Goal: Task Accomplishment & Management: Manage account settings

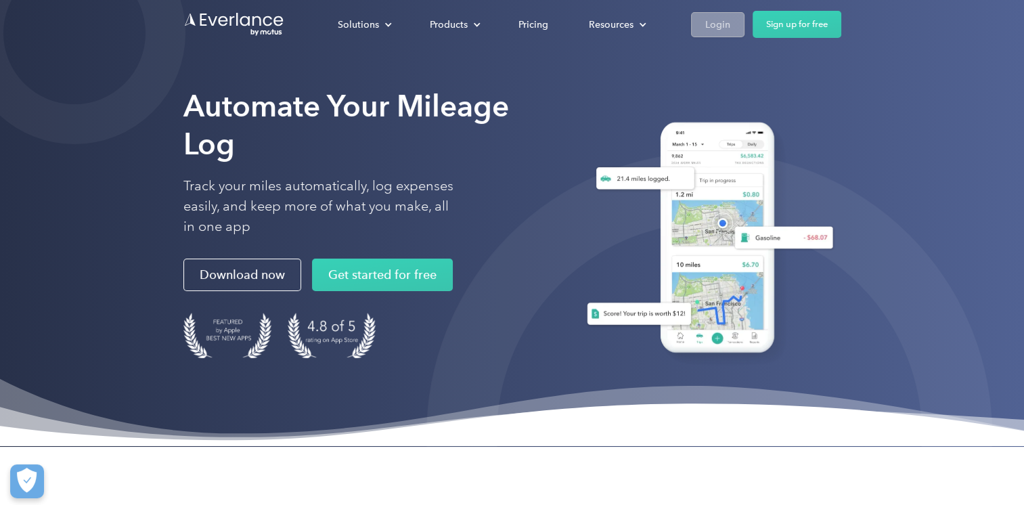
click at [717, 18] on div "Login" at bounding box center [717, 24] width 25 height 17
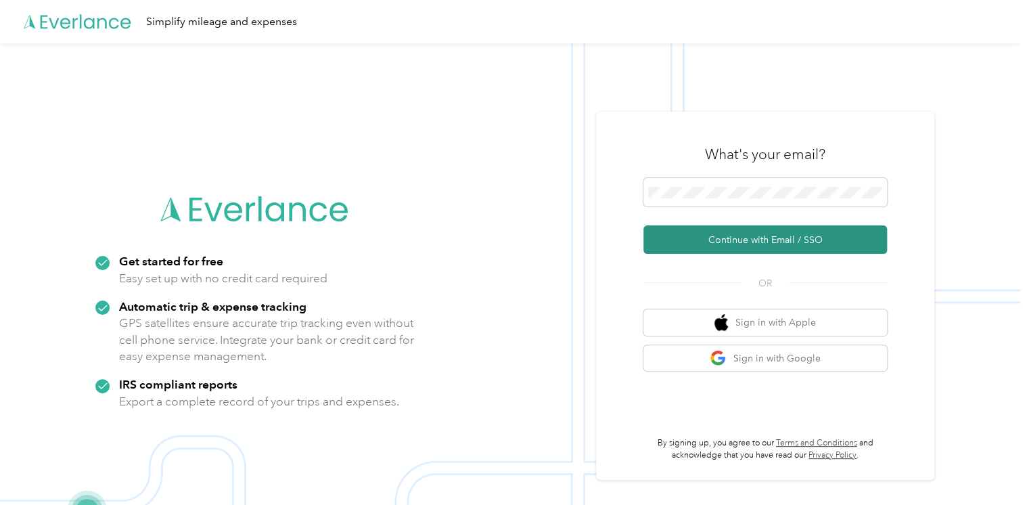
click at [752, 245] on button "Continue with Email / SSO" at bounding box center [765, 239] width 244 height 28
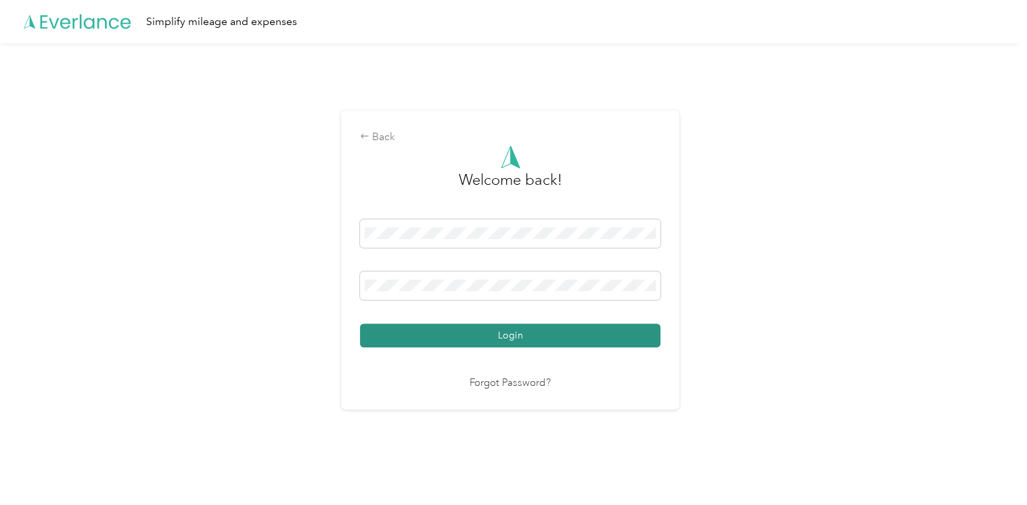
click at [528, 329] on button "Login" at bounding box center [510, 335] width 300 height 24
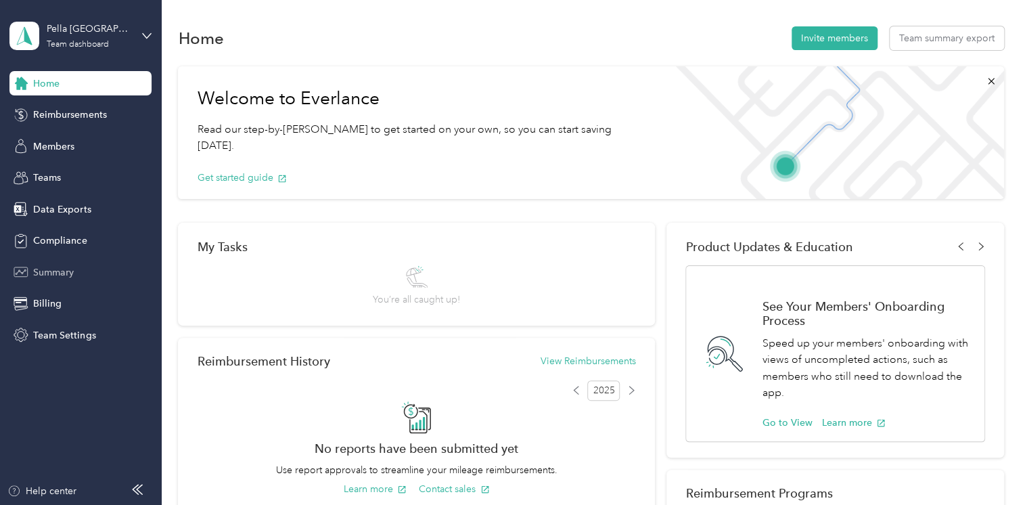
click at [60, 266] on span "Summary" at bounding box center [53, 272] width 41 height 14
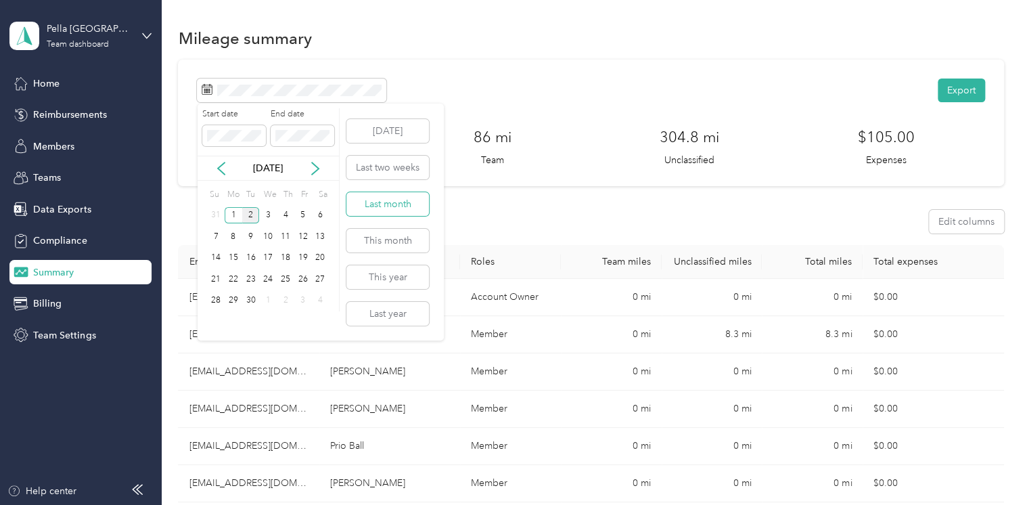
click at [389, 203] on button "Last month" at bounding box center [387, 204] width 83 height 24
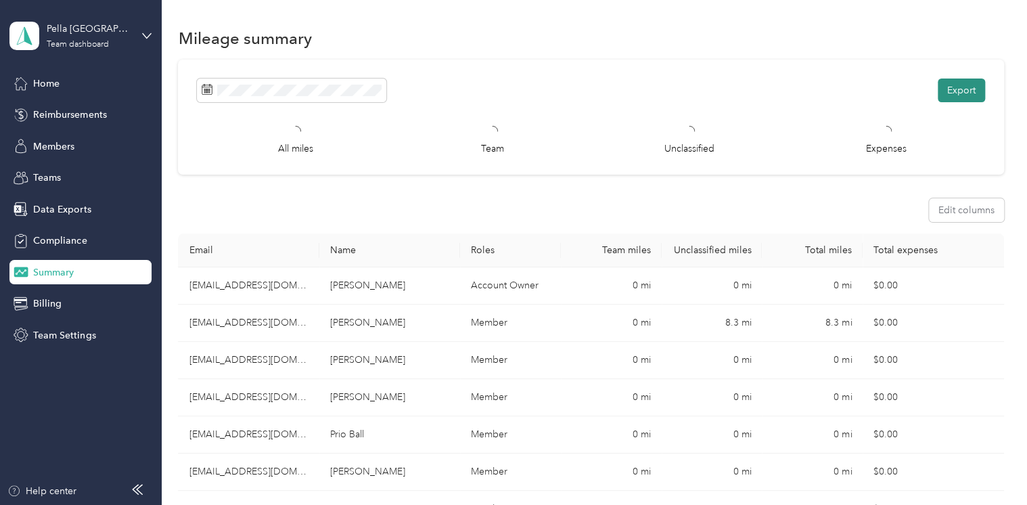
click at [953, 91] on button "Export" at bounding box center [961, 90] width 47 height 24
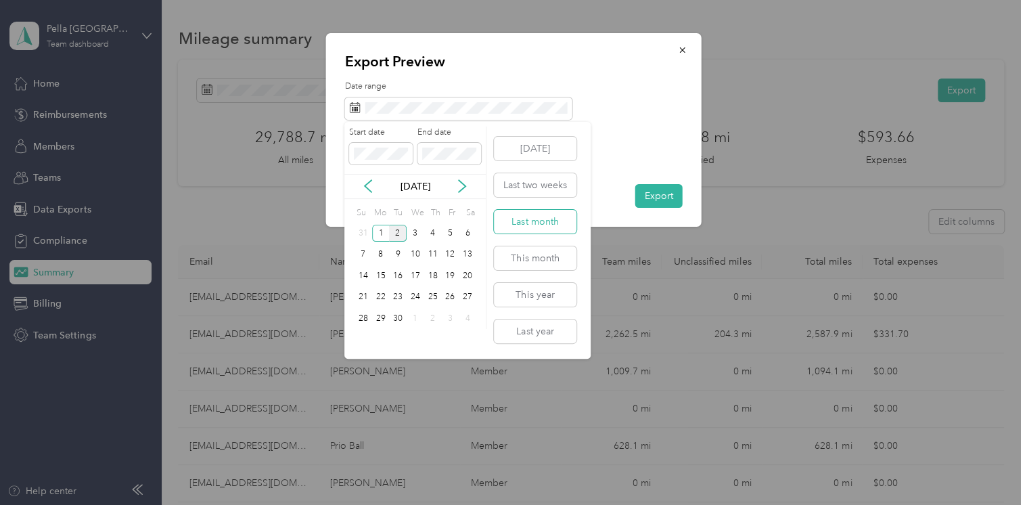
click at [533, 226] on button "Last month" at bounding box center [535, 222] width 83 height 24
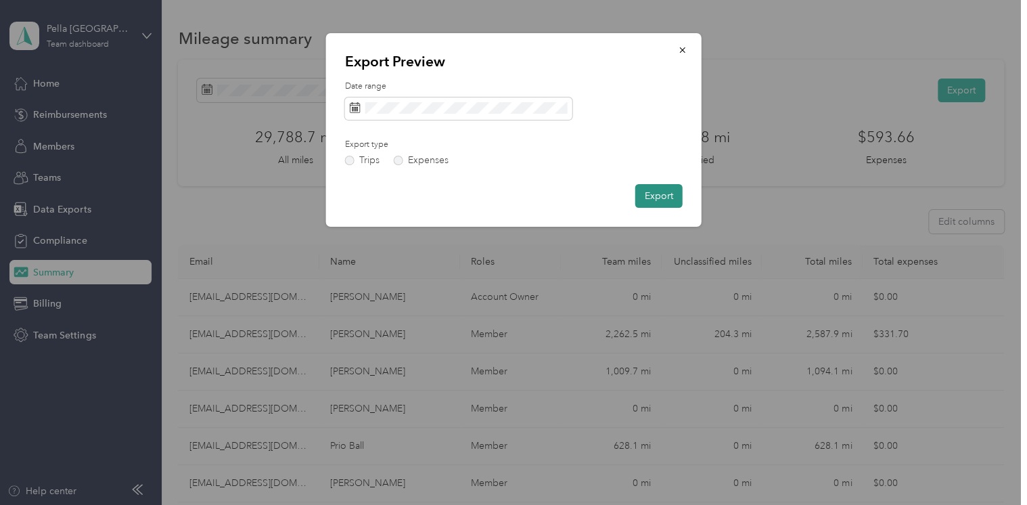
click at [662, 195] on button "Export" at bounding box center [658, 196] width 47 height 24
